Goal: Information Seeking & Learning: Understand process/instructions

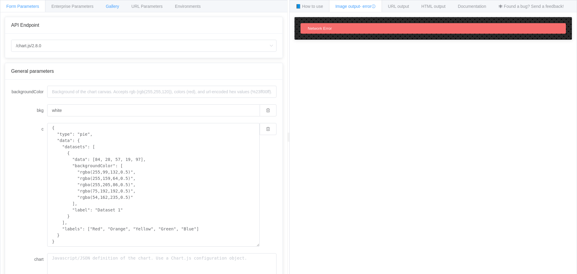
click at [120, 9] on div "Gallery" at bounding box center [112, 6] width 26 height 12
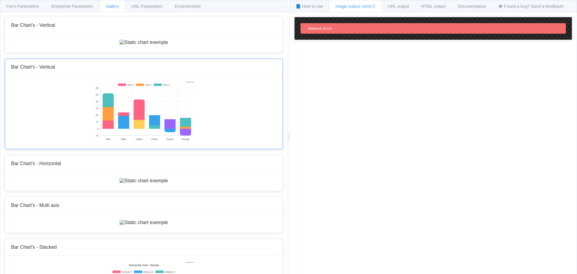
click at [139, 142] on img at bounding box center [144, 111] width 100 height 60
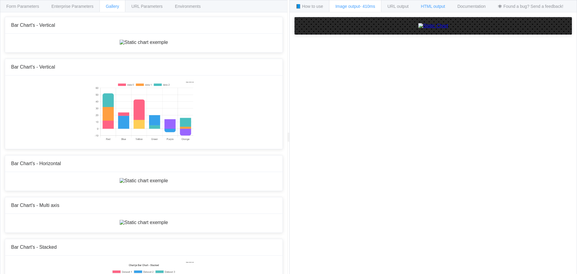
click at [428, 5] on span "HTML output" at bounding box center [433, 6] width 24 height 5
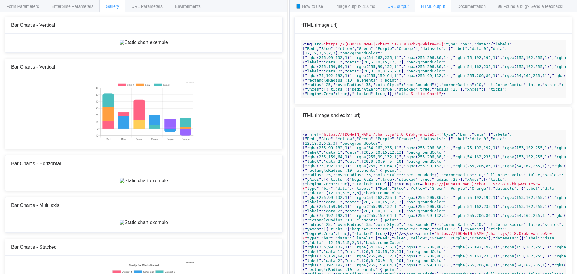
click at [406, 4] on span "URL output" at bounding box center [397, 6] width 21 height 5
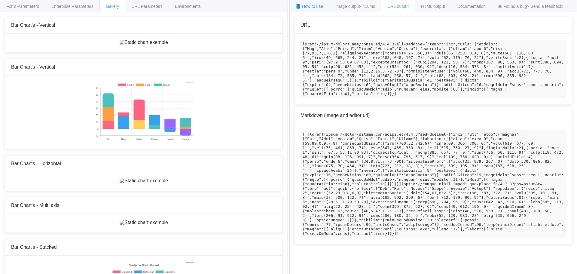
click at [315, 3] on div "📘 How to use" at bounding box center [309, 6] width 40 height 12
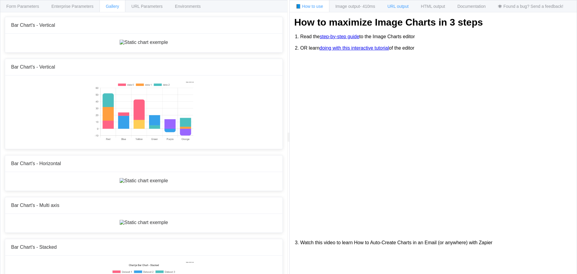
click at [408, 5] on span "URL output" at bounding box center [397, 6] width 21 height 5
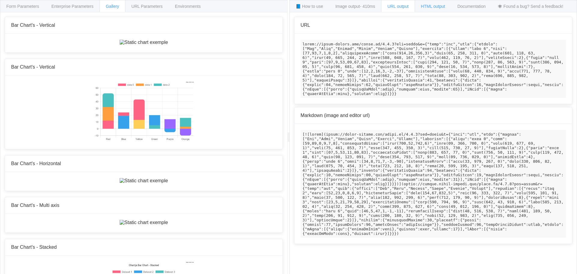
click at [428, 5] on span "HTML output" at bounding box center [433, 6] width 24 height 5
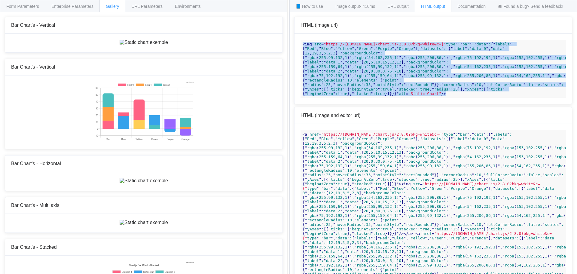
drag, startPoint x: 442, startPoint y: 96, endPoint x: 294, endPoint y: 44, distance: 156.0
click at [294, 44] on div "< img src = "https://[DOMAIN_NAME]/chart.js/2.8.0?bkg=white&c={" type " : " bar…" at bounding box center [432, 69] width 277 height 70
copy span "< img src = "https://[DOMAIN_NAME]/chart.js/2.8.0?bkg=white&c={" type " : " bar…"
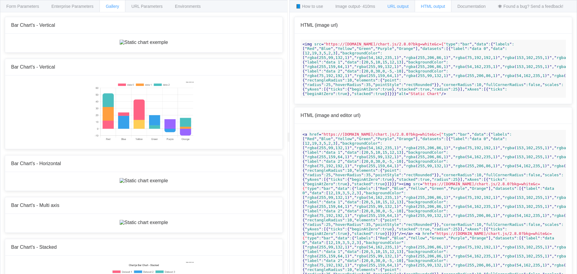
click at [408, 7] on span "URL output" at bounding box center [397, 6] width 21 height 5
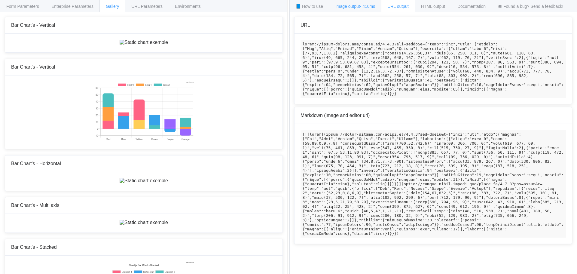
click at [363, 6] on span "- 410ms" at bounding box center [367, 6] width 15 height 5
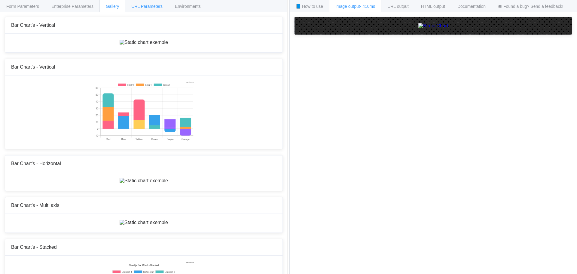
click at [148, 6] on span "URL Parameters" at bounding box center [146, 6] width 31 height 5
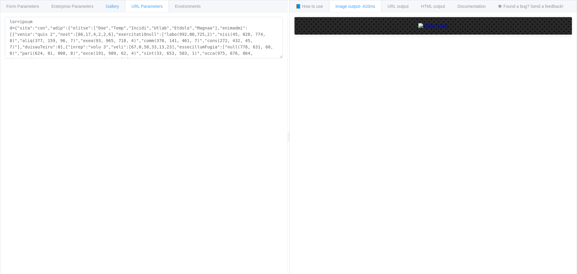
click at [119, 7] on span "Gallery" at bounding box center [112, 6] width 13 height 5
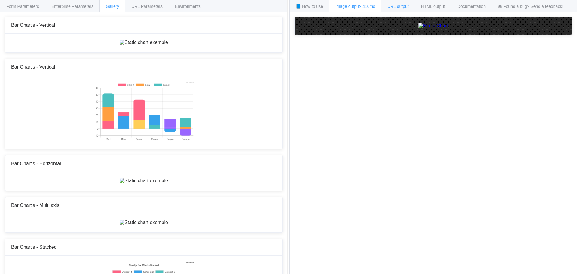
click at [401, 7] on span "URL output" at bounding box center [397, 6] width 21 height 5
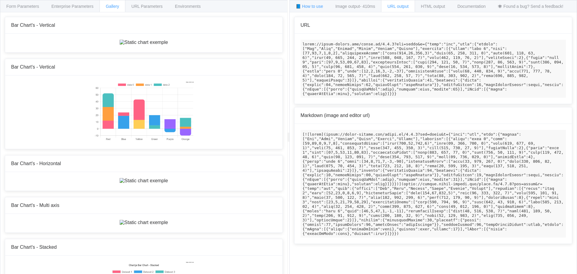
click at [304, 7] on span "📘 How to use" at bounding box center [309, 6] width 27 height 5
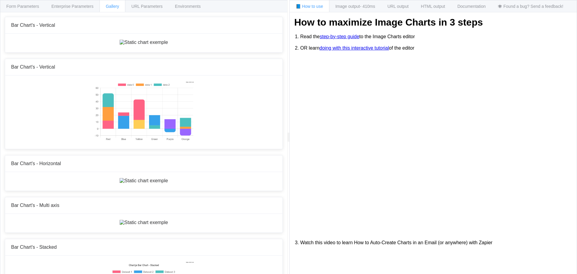
click at [345, 35] on link "step-by-step guide" at bounding box center [340, 36] width 40 height 5
click at [469, 8] on span "Documentation" at bounding box center [471, 6] width 28 height 5
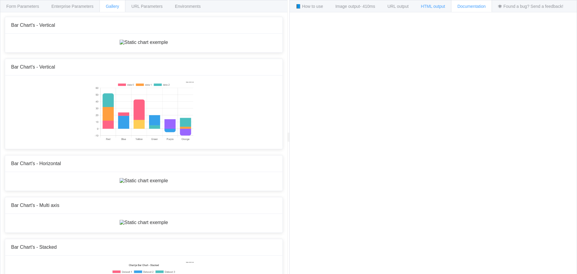
click at [433, 4] on span "HTML output" at bounding box center [433, 6] width 24 height 5
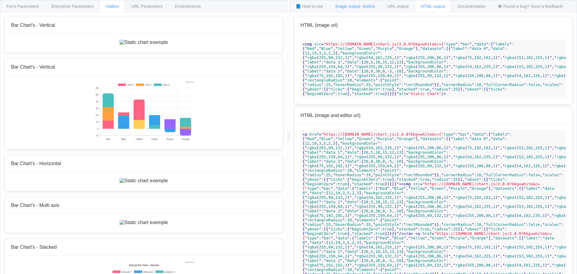
click at [367, 6] on span "- 410ms" at bounding box center [367, 6] width 15 height 5
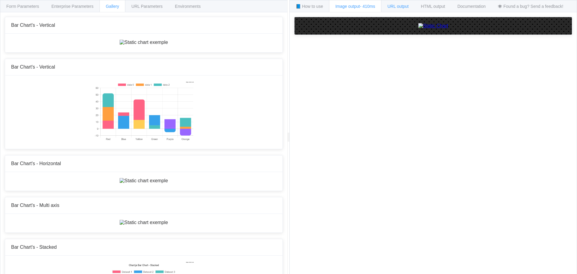
click at [399, 4] on span "URL output" at bounding box center [397, 6] width 21 height 5
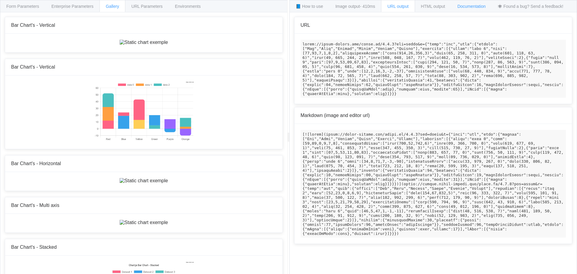
click at [465, 7] on span "Documentation" at bounding box center [471, 6] width 28 height 5
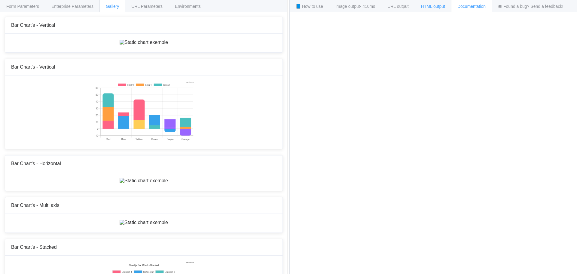
click at [440, 4] on span "HTML output" at bounding box center [433, 6] width 24 height 5
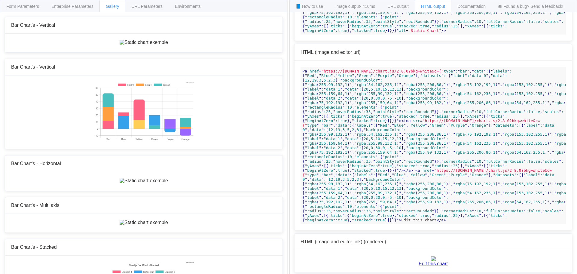
scroll to position [90, 0]
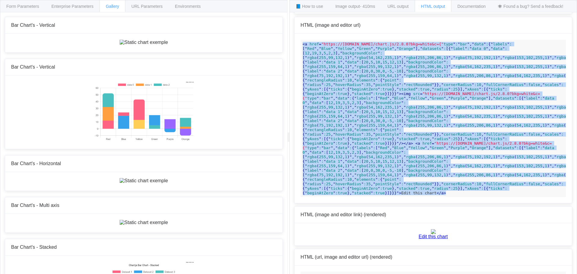
drag, startPoint x: 444, startPoint y: 193, endPoint x: 303, endPoint y: 44, distance: 205.1
click at [303, 44] on code "< a href = "https://[DOMAIN_NAME]/chart.js/2.8.0?bkg=white&c={" type " : " bar …" at bounding box center [432, 118] width 265 height 157
copy code "< a href = "https://[DOMAIN_NAME]/chart.js/2.8.0?bkg=white&c={" type " : " bar …"
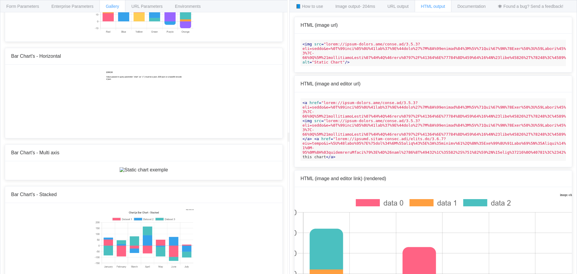
scroll to position [38, 0]
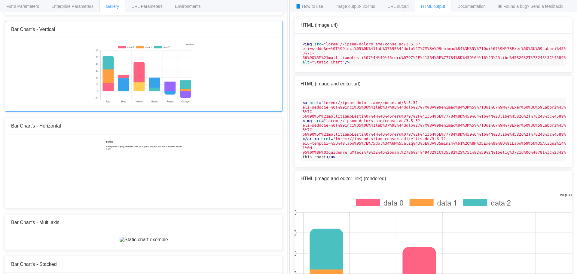
click at [167, 104] on img at bounding box center [144, 74] width 100 height 60
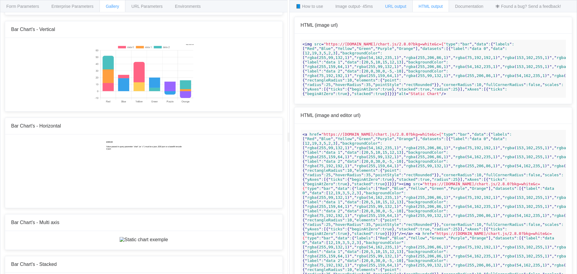
click at [402, 7] on span "URL output" at bounding box center [395, 6] width 21 height 5
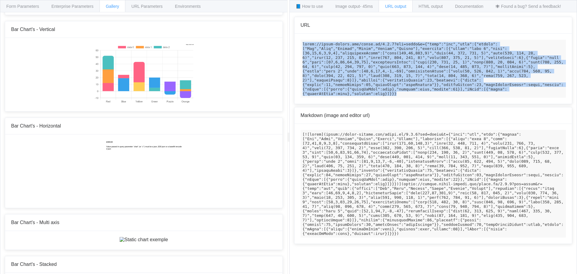
drag, startPoint x: 558, startPoint y: 84, endPoint x: 300, endPoint y: 43, distance: 261.7
click at [300, 43] on div at bounding box center [432, 69] width 277 height 70
copy code "https://image-charts.com/chart.js/2.8.0?bkg=white&c={"type":"bar","data":{"labe…"
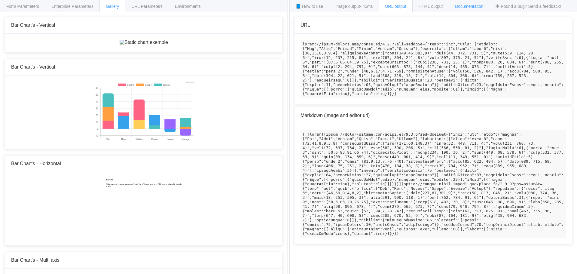
click at [466, 5] on span "Documentation" at bounding box center [469, 6] width 28 height 5
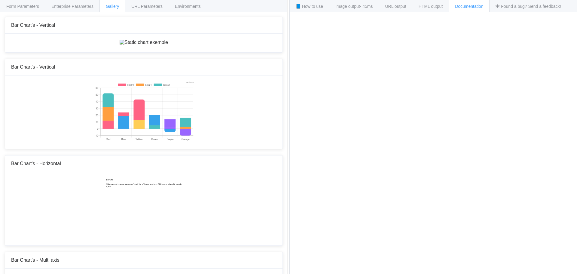
scroll to position [9, 0]
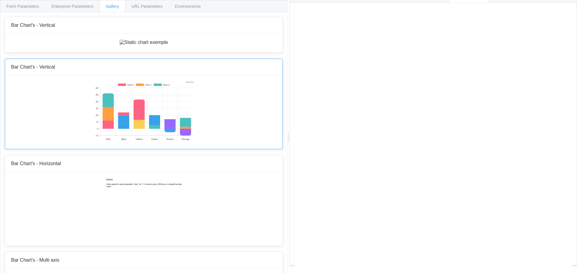
click at [155, 142] on img at bounding box center [144, 111] width 100 height 60
click at [572, 17] on div "How to maximize Image Charts in 3 steps Read the step-by-step guide to the Imag…" at bounding box center [433, 138] width 287 height 271
click at [139, 45] on img at bounding box center [144, 42] width 48 height 5
type textarea "bkg=white c={ "type": "bar", "data": { "labels": [ "January", "February", "Marc…"
click at [150, 6] on span "URL Parameters" at bounding box center [146, 6] width 31 height 5
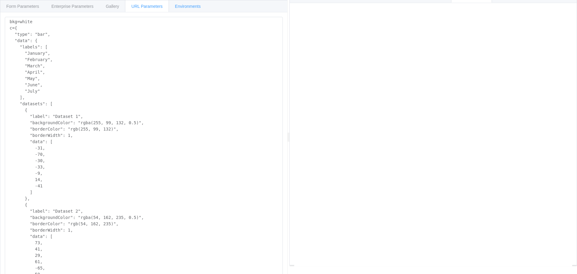
click at [179, 3] on div "Environments" at bounding box center [188, 6] width 38 height 12
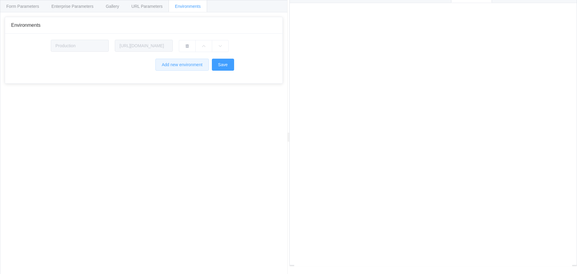
click at [186, 63] on button "Add new environment" at bounding box center [181, 65] width 53 height 12
click at [188, 62] on button "button" at bounding box center [187, 65] width 17 height 12
click at [157, 4] on div "URL Parameters" at bounding box center [147, 6] width 44 height 12
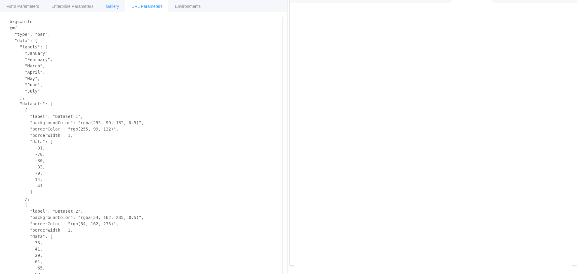
click at [108, 7] on span "Gallery" at bounding box center [112, 6] width 13 height 5
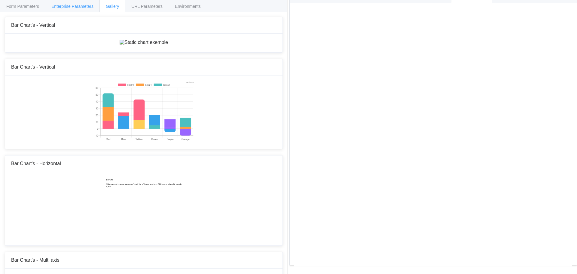
click at [84, 6] on span "Enterprise Parameters" at bounding box center [72, 6] width 42 height 5
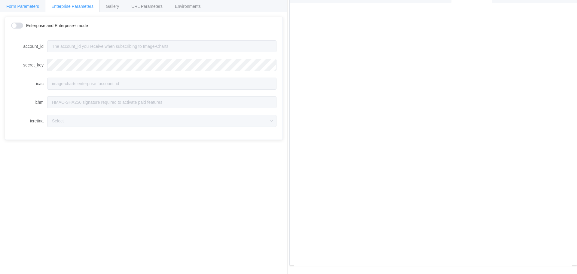
click at [24, 8] on span "Form Parameters" at bounding box center [22, 6] width 33 height 5
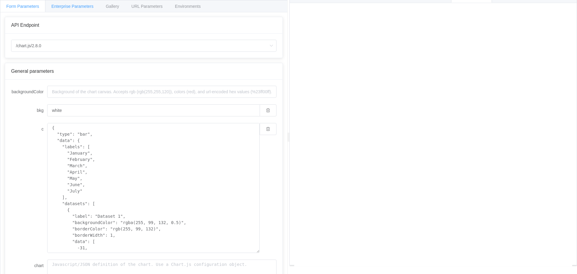
click at [54, 7] on span "Enterprise Parameters" at bounding box center [72, 6] width 42 height 5
